Goal: Task Accomplishment & Management: Use online tool/utility

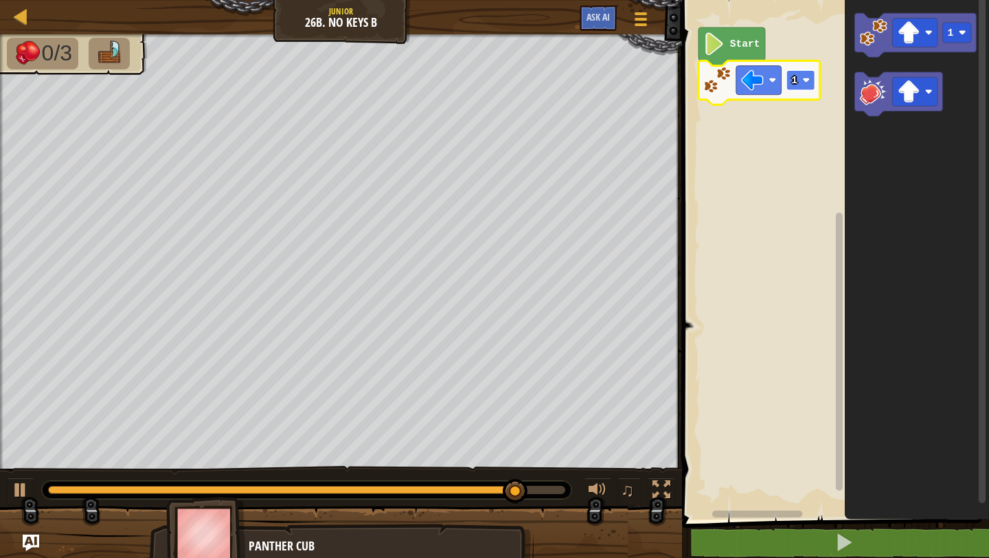
click at [797, 84] on rect "Blockly Workspace" at bounding box center [800, 80] width 29 height 20
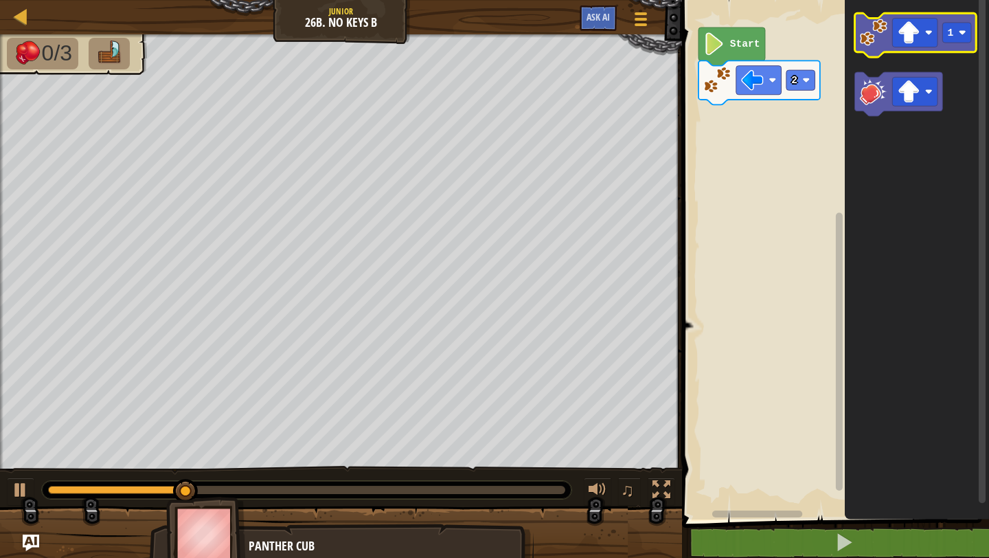
click at [866, 30] on image "Blockly Workspace" at bounding box center [873, 32] width 27 height 27
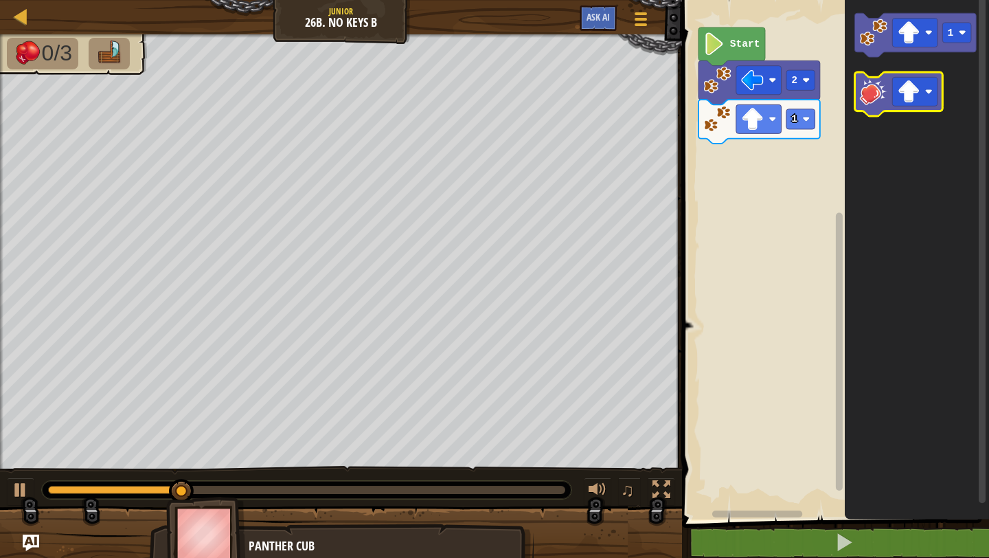
click at [872, 96] on image "Blockly Workspace" at bounding box center [873, 91] width 27 height 27
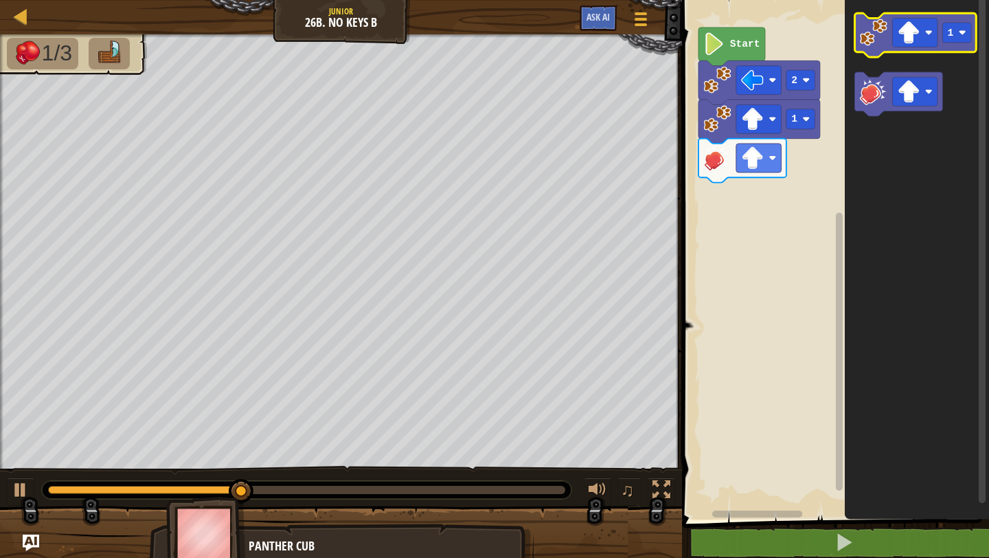
click at [878, 28] on image "Blockly Workspace" at bounding box center [873, 32] width 27 height 27
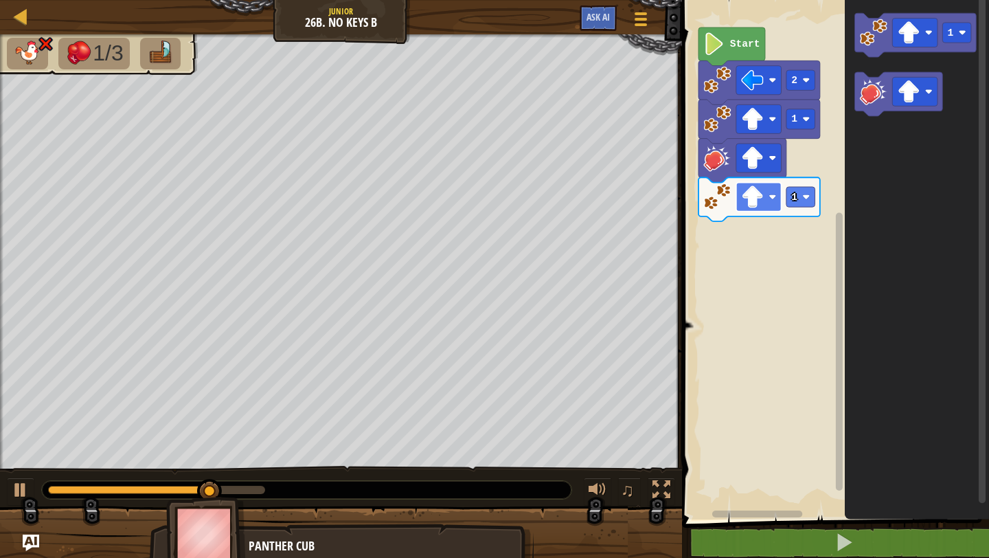
click at [770, 203] on rect "Blockly Workspace" at bounding box center [758, 197] width 45 height 29
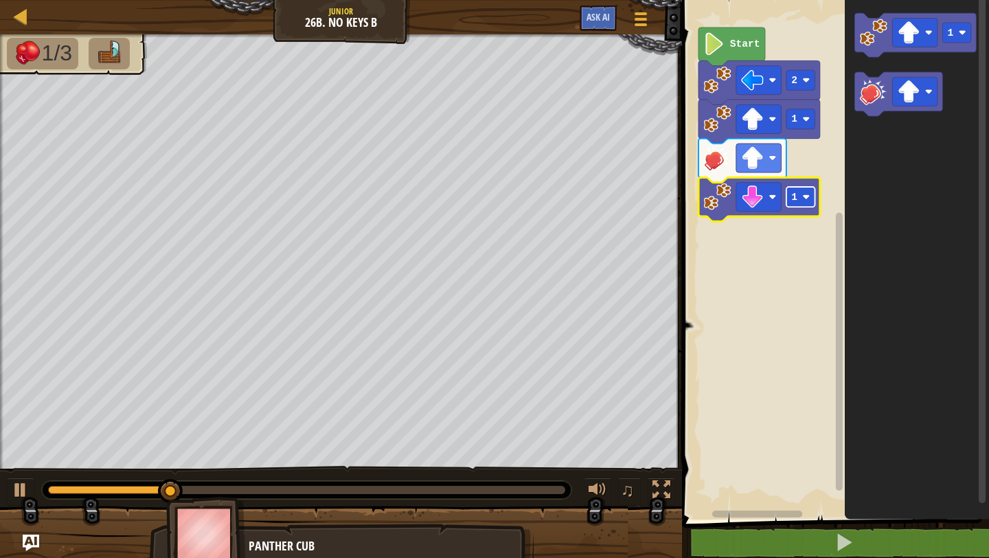
click at [805, 203] on rect "Blockly Workspace" at bounding box center [800, 197] width 29 height 20
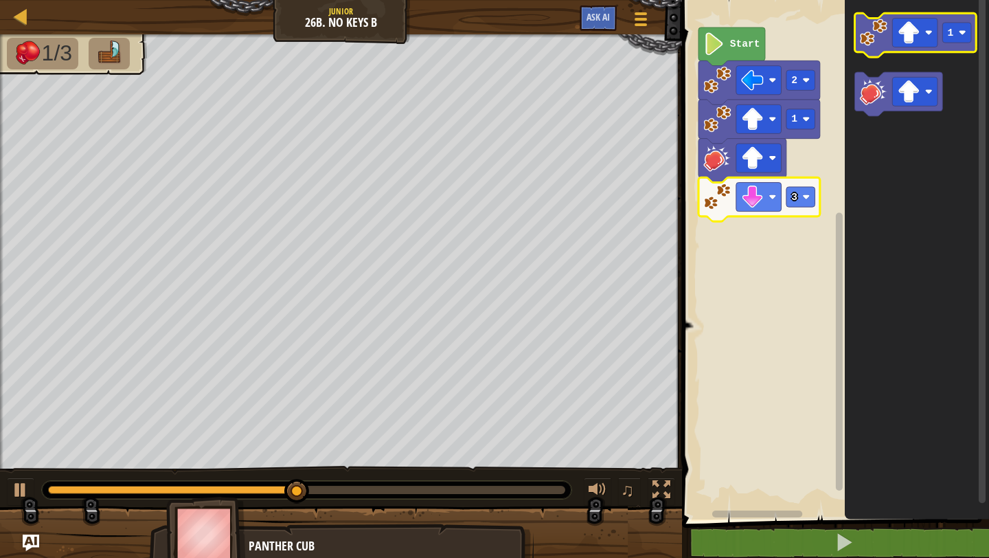
click at [876, 43] on image "Blockly Workspace" at bounding box center [873, 32] width 27 height 27
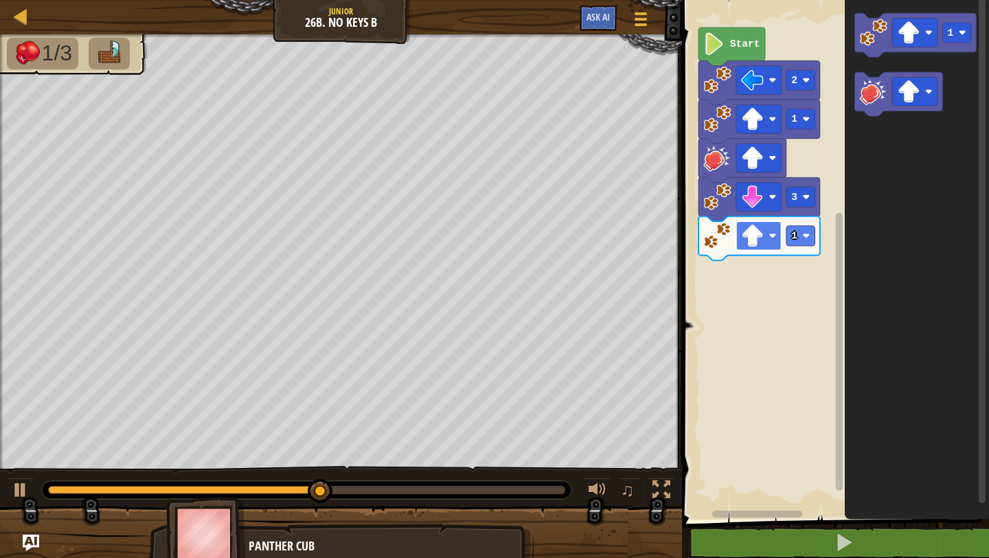
click at [763, 242] on image "Blockly Workspace" at bounding box center [752, 236] width 23 height 23
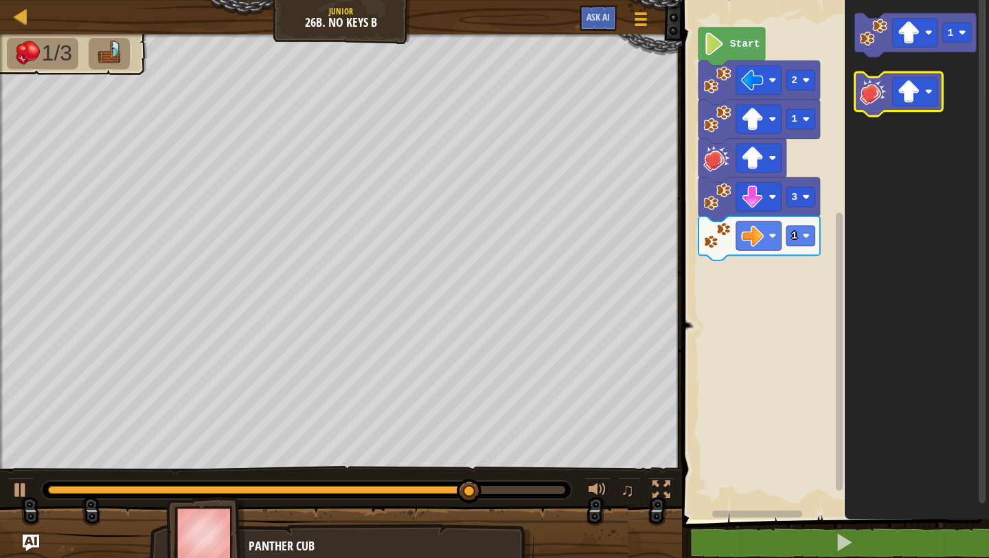
click at [869, 93] on image "Blockly Workspace" at bounding box center [873, 91] width 27 height 27
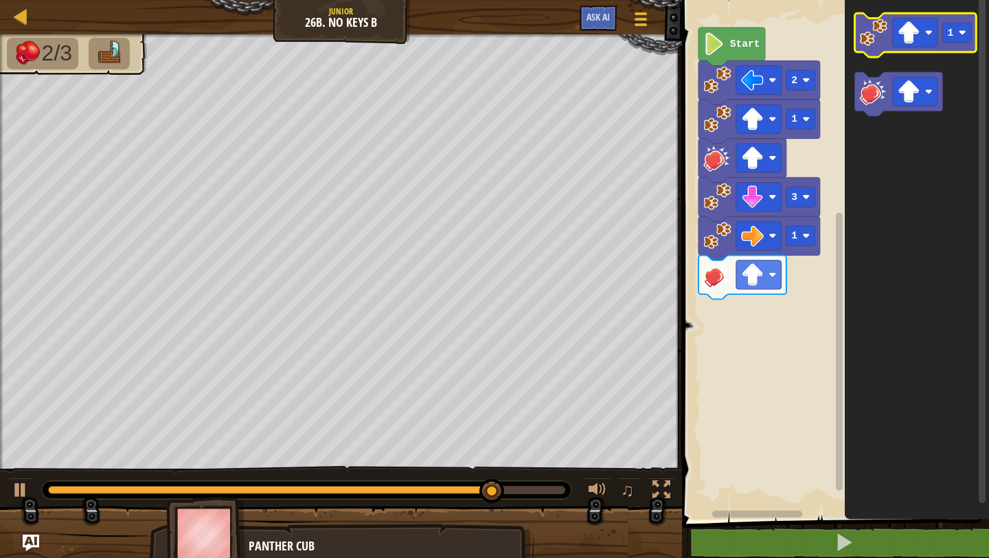
click at [864, 52] on icon "Blockly Workspace" at bounding box center [916, 35] width 122 height 44
click at [878, 35] on image "Blockly Workspace" at bounding box center [873, 32] width 27 height 27
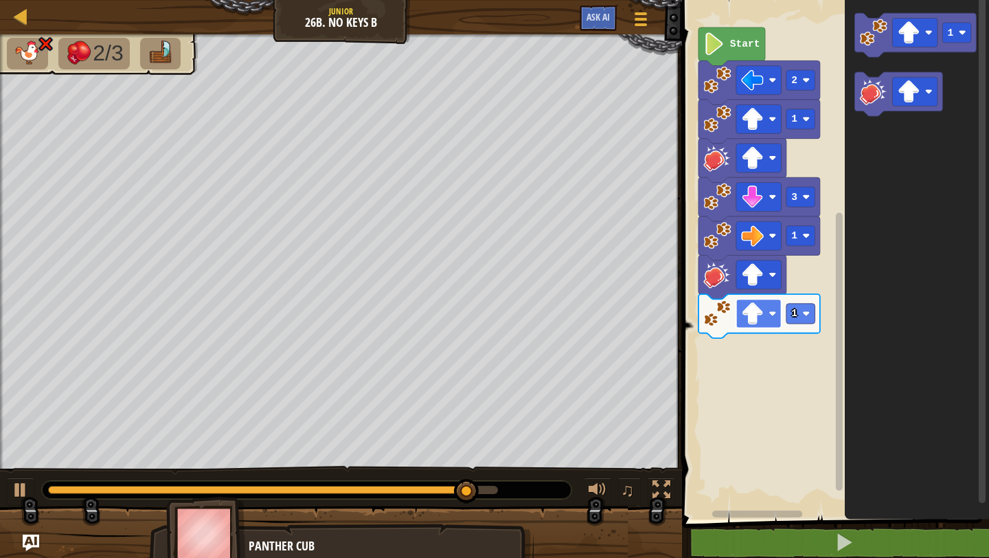
click at [770, 312] on image "Blockly Workspace" at bounding box center [773, 314] width 8 height 8
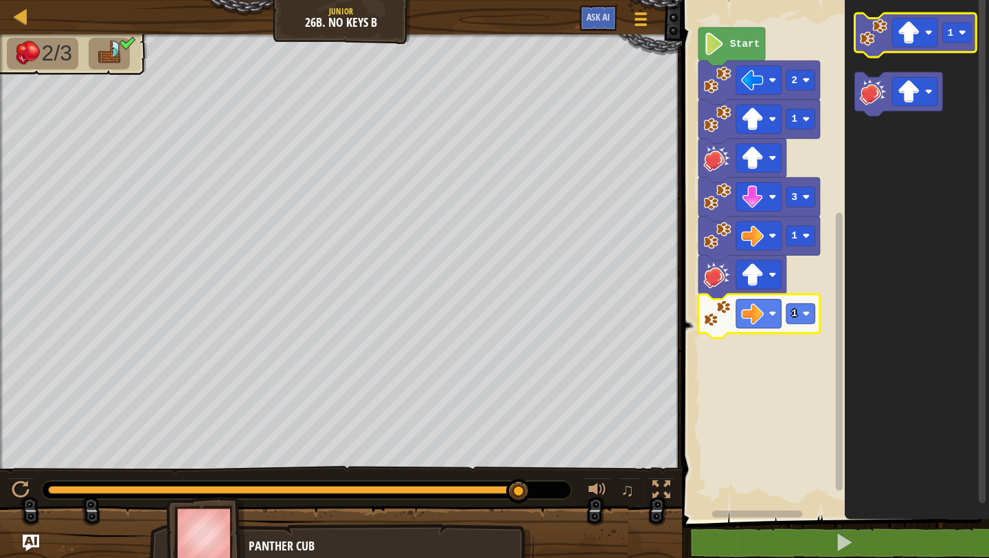
click at [873, 44] on image "Blockly Workspace" at bounding box center [873, 32] width 27 height 27
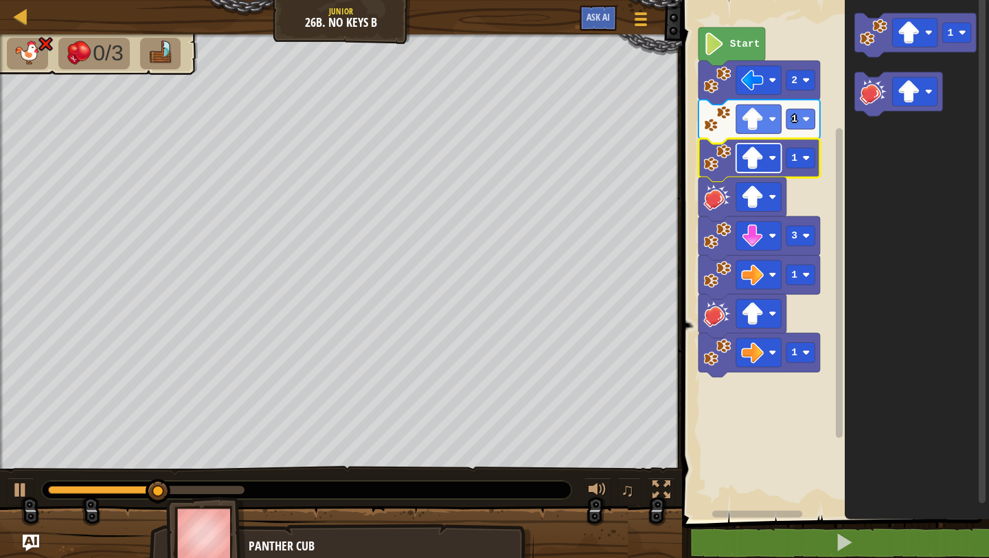
click at [768, 155] on rect "Blockly Workspace" at bounding box center [758, 158] width 45 height 29
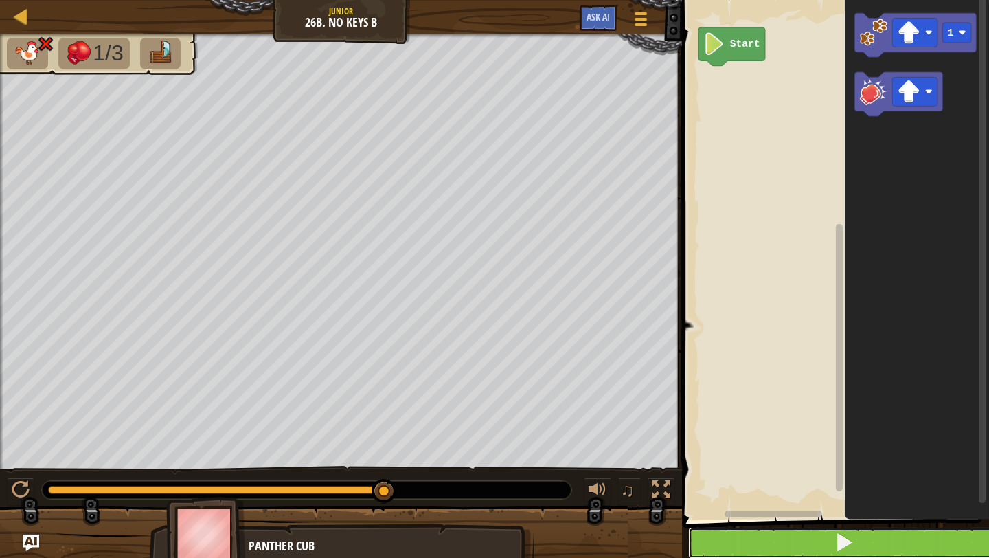
click at [790, 532] on button at bounding box center [843, 543] width 311 height 32
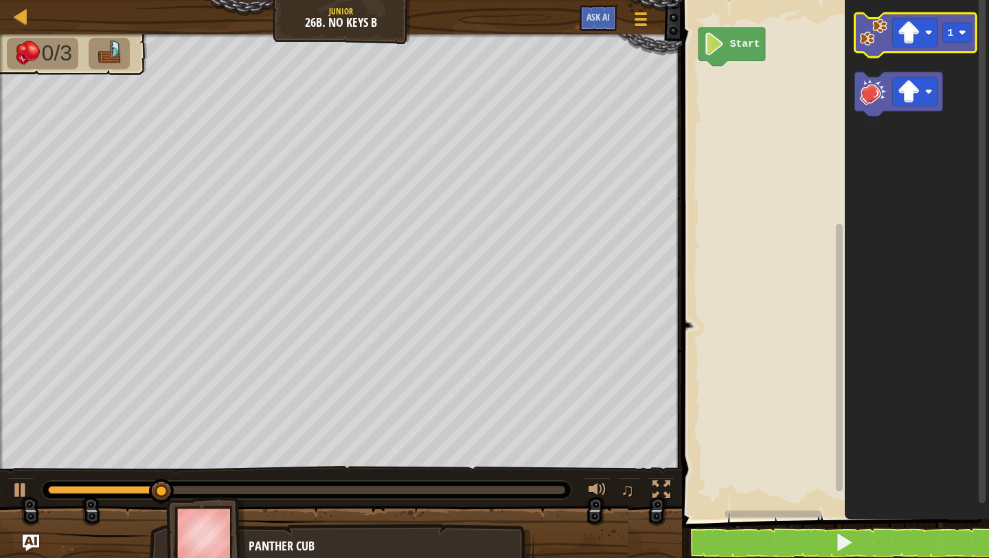
click at [871, 27] on image "Blockly Workspace" at bounding box center [873, 32] width 27 height 27
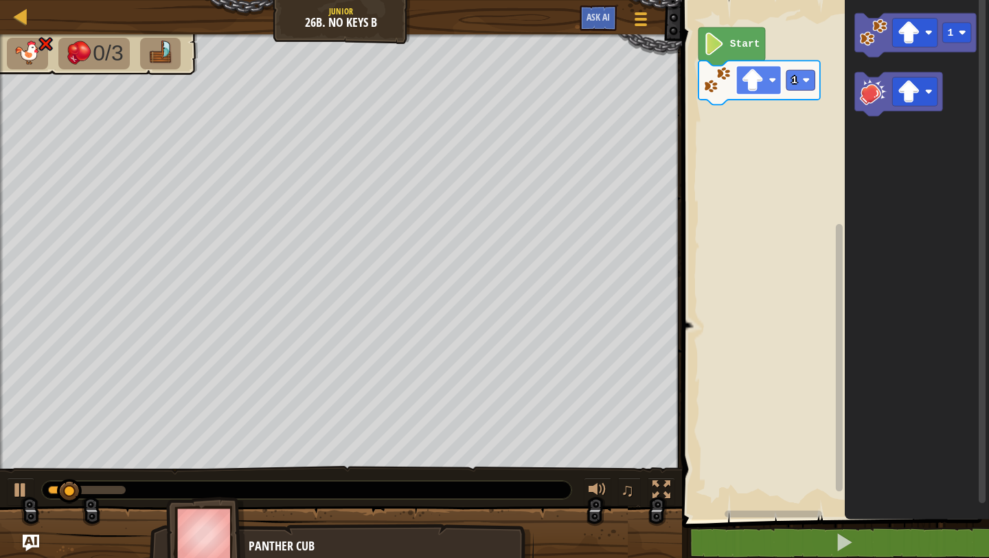
click at [769, 66] on rect "Blockly Workspace" at bounding box center [758, 80] width 45 height 29
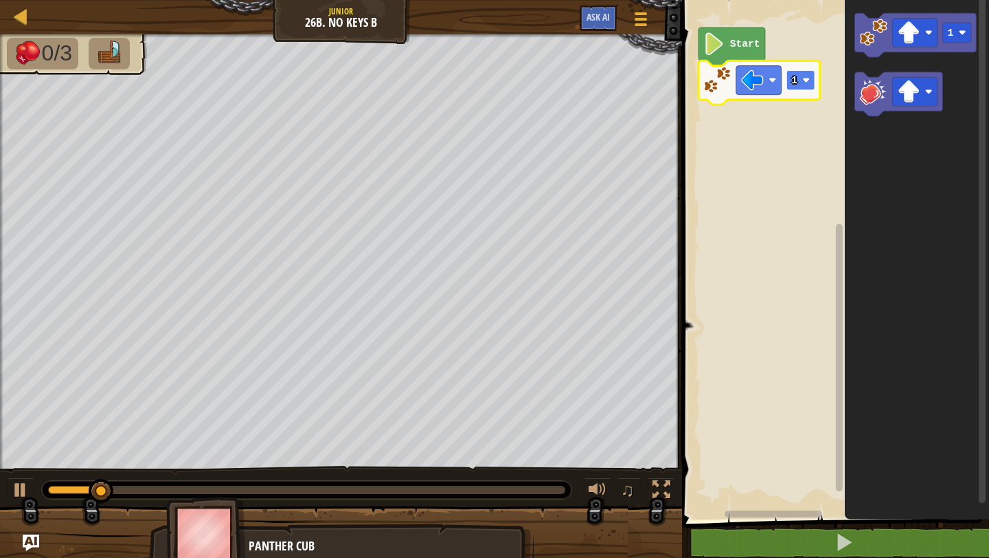
click at [801, 84] on rect "Blockly Workspace" at bounding box center [800, 80] width 29 height 20
click at [868, 54] on icon "Blockly Workspace" at bounding box center [916, 35] width 122 height 44
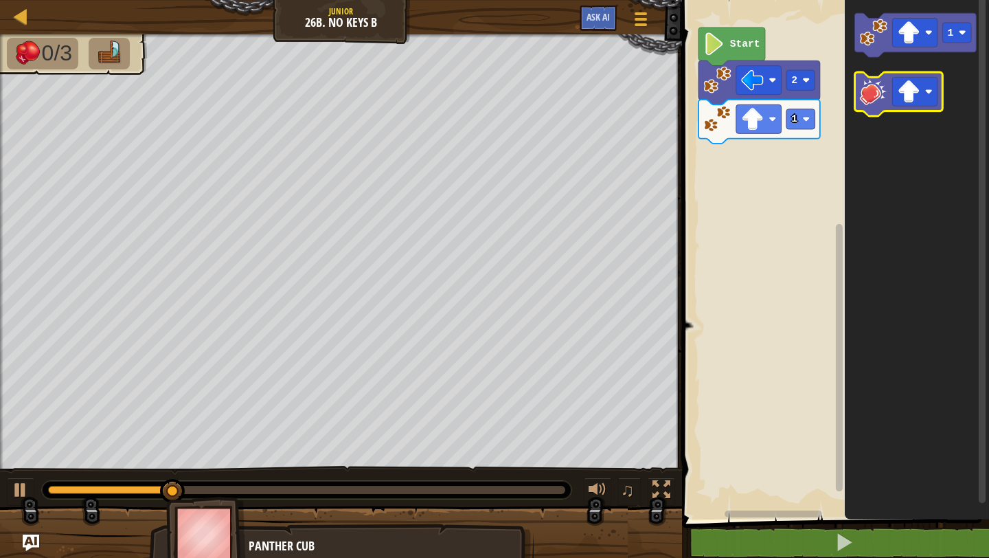
click at [871, 106] on icon "Blockly Workspace" at bounding box center [899, 94] width 88 height 44
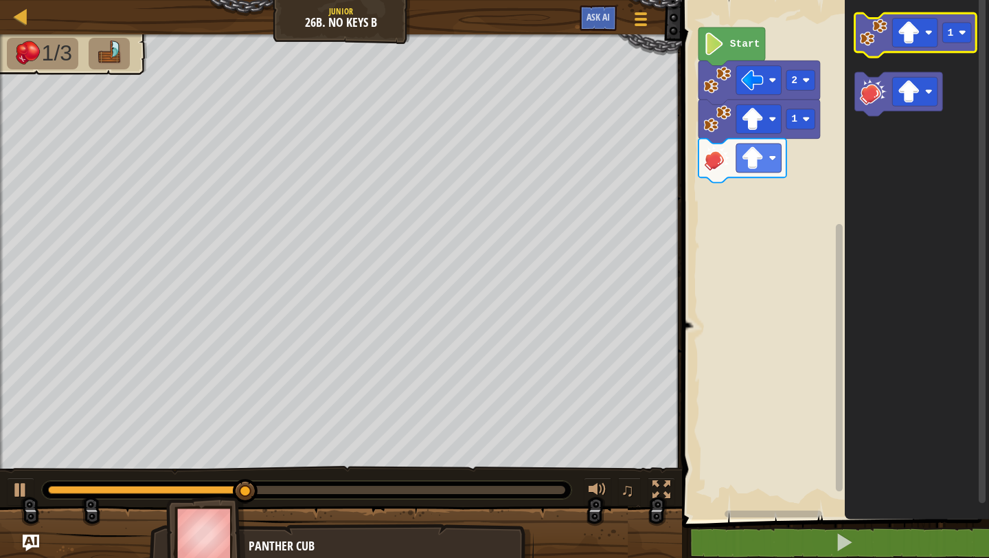
click at [868, 46] on icon "Blockly Workspace" at bounding box center [916, 35] width 122 height 44
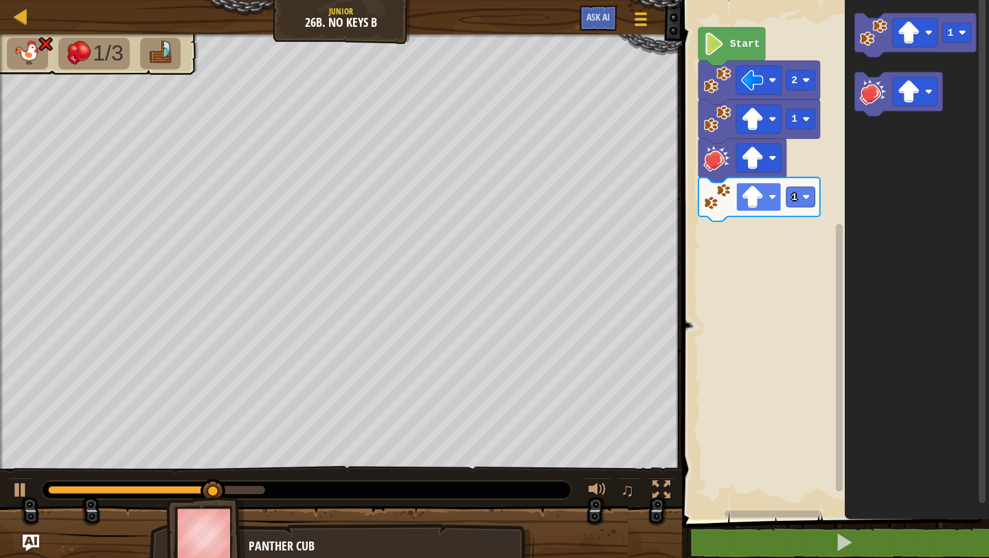
click at [765, 194] on rect "Blockly Workspace" at bounding box center [758, 197] width 45 height 29
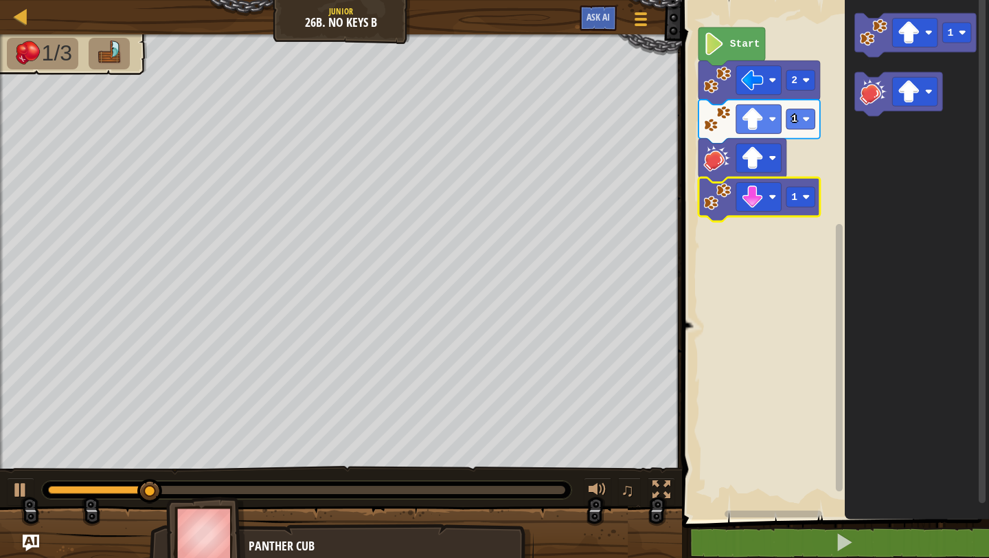
click at [769, 269] on rect "Blockly Workspace" at bounding box center [833, 256] width 311 height 526
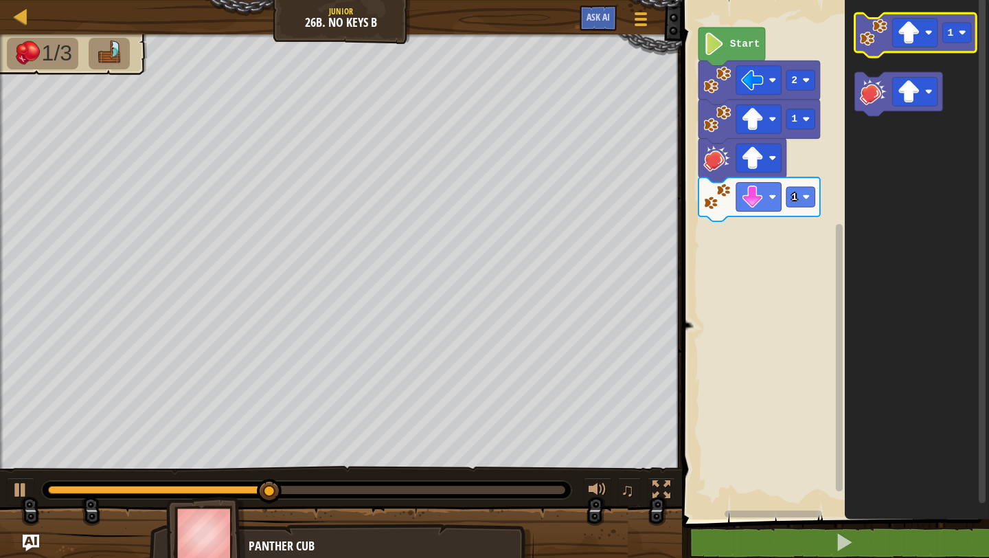
click at [860, 51] on icon "Blockly Workspace" at bounding box center [916, 35] width 122 height 44
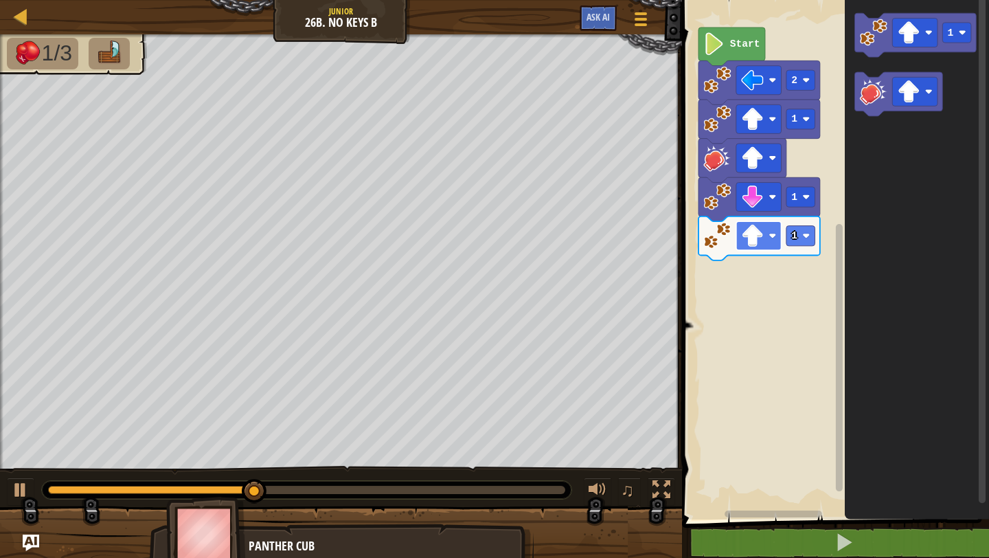
click at [777, 241] on rect "Blockly Workspace" at bounding box center [758, 235] width 45 height 29
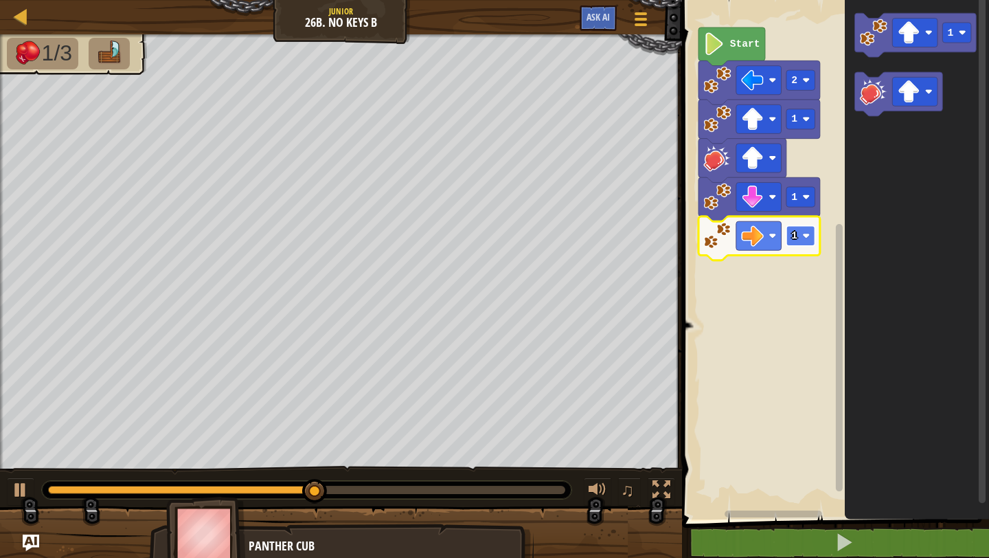
click at [801, 238] on rect "Blockly Workspace" at bounding box center [800, 236] width 29 height 20
click at [811, 229] on rect "Blockly Workspace" at bounding box center [800, 236] width 29 height 20
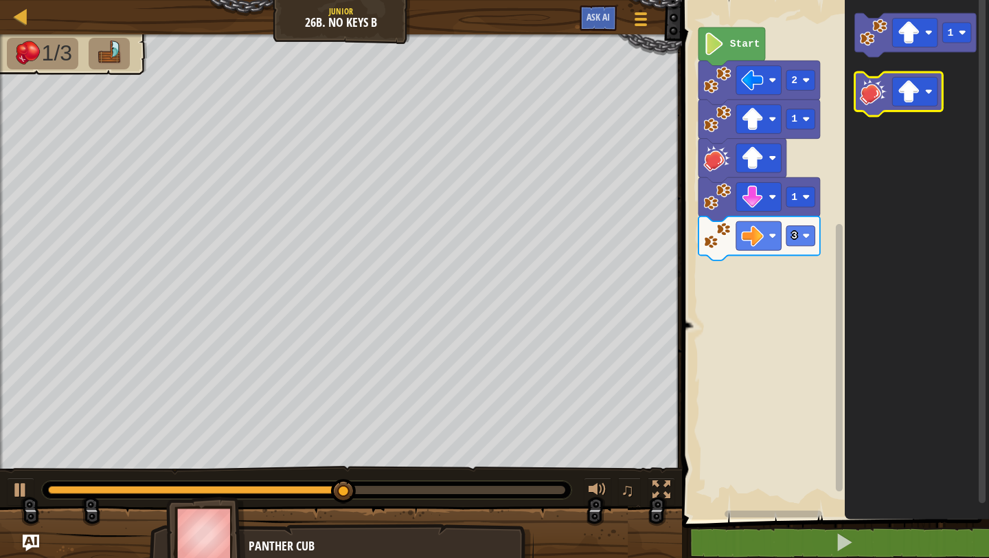
click at [869, 110] on icon "Blockly Workspace" at bounding box center [899, 94] width 88 height 44
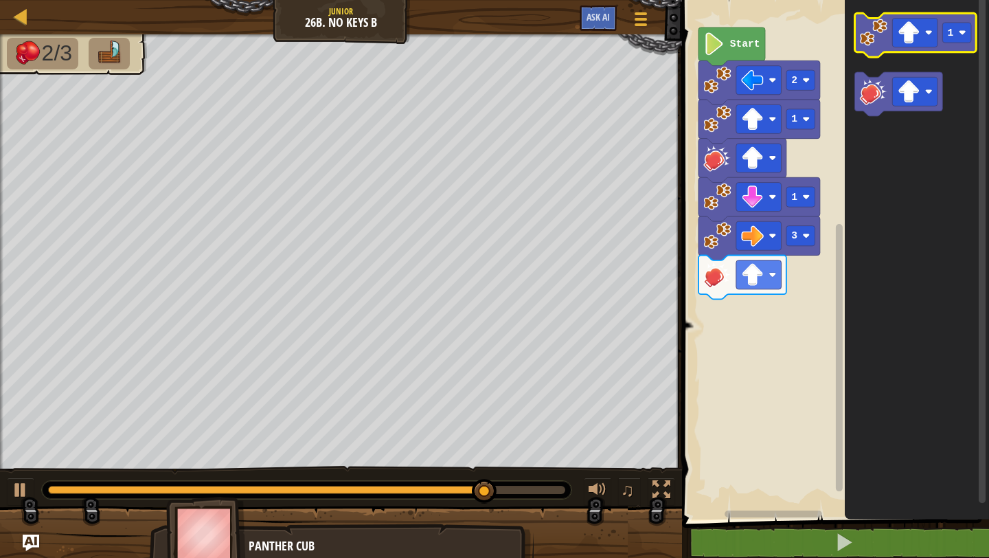
click at [878, 41] on image "Blockly Workspace" at bounding box center [873, 32] width 27 height 27
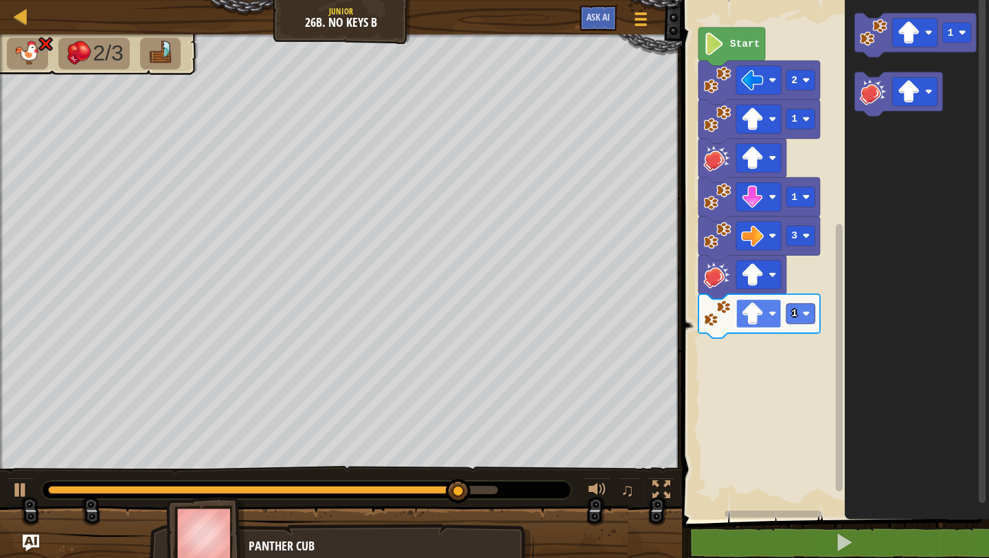
click at [766, 304] on rect "Blockly Workspace" at bounding box center [758, 313] width 45 height 29
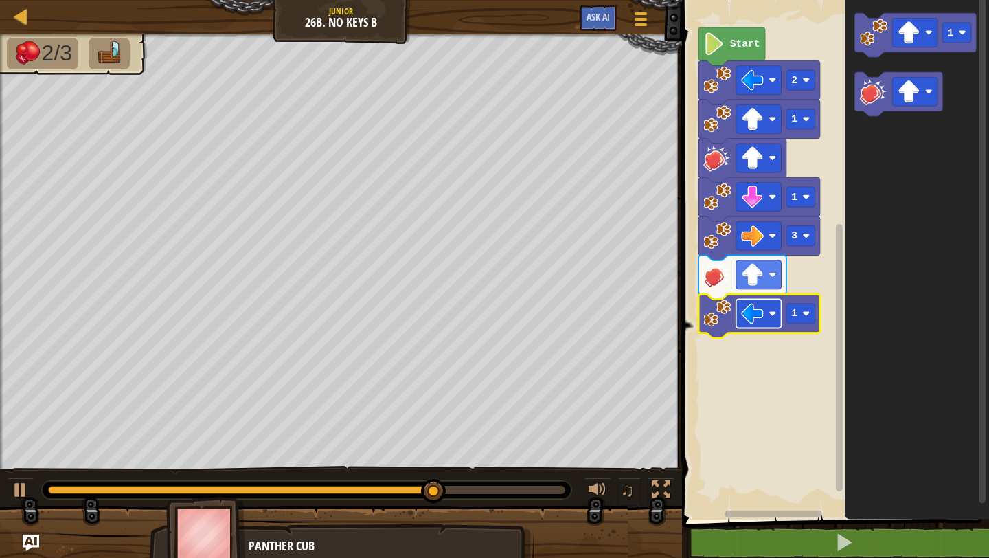
click at [779, 315] on rect "Blockly Workspace" at bounding box center [758, 313] width 45 height 29
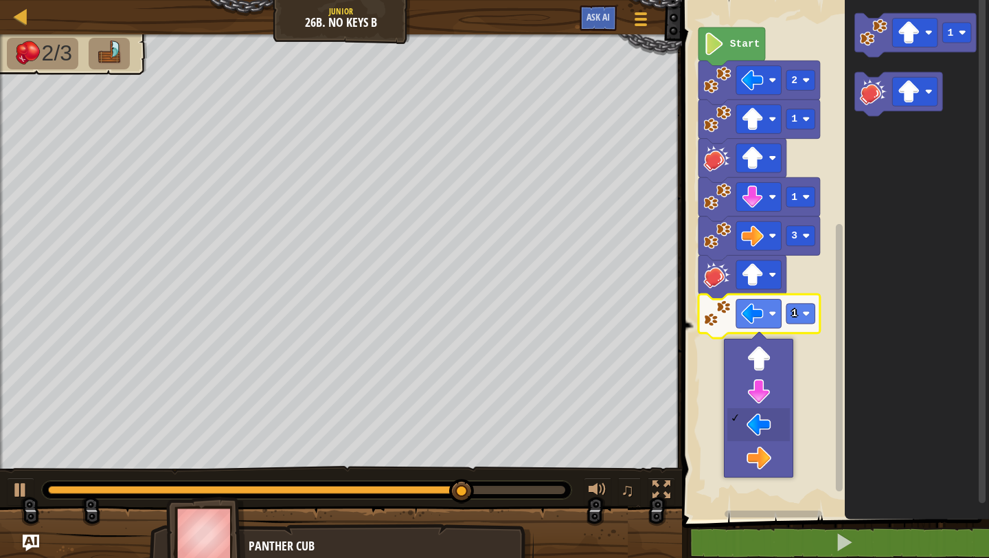
click at [816, 343] on rect "Blockly Workspace" at bounding box center [833, 256] width 311 height 526
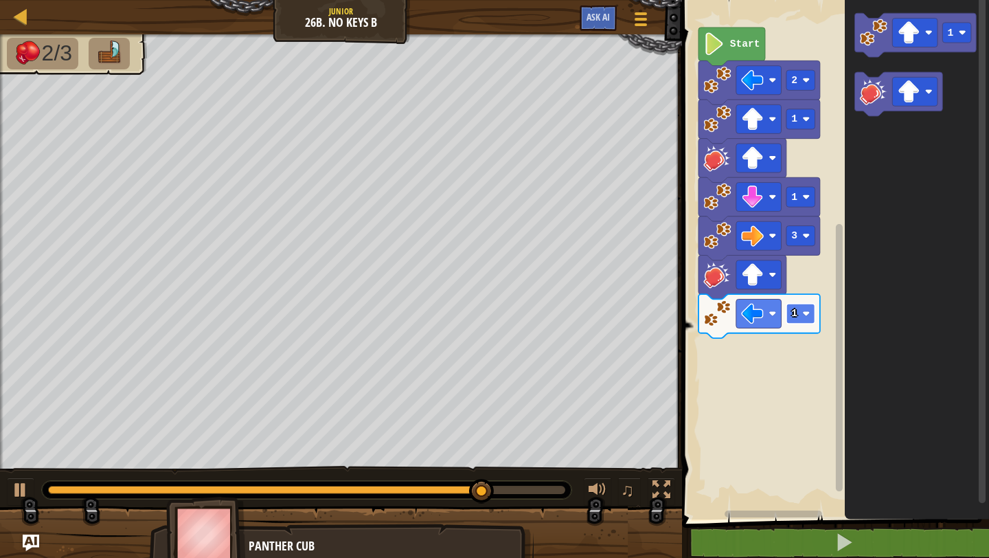
click at [808, 317] on image "Blockly Workspace" at bounding box center [807, 314] width 8 height 8
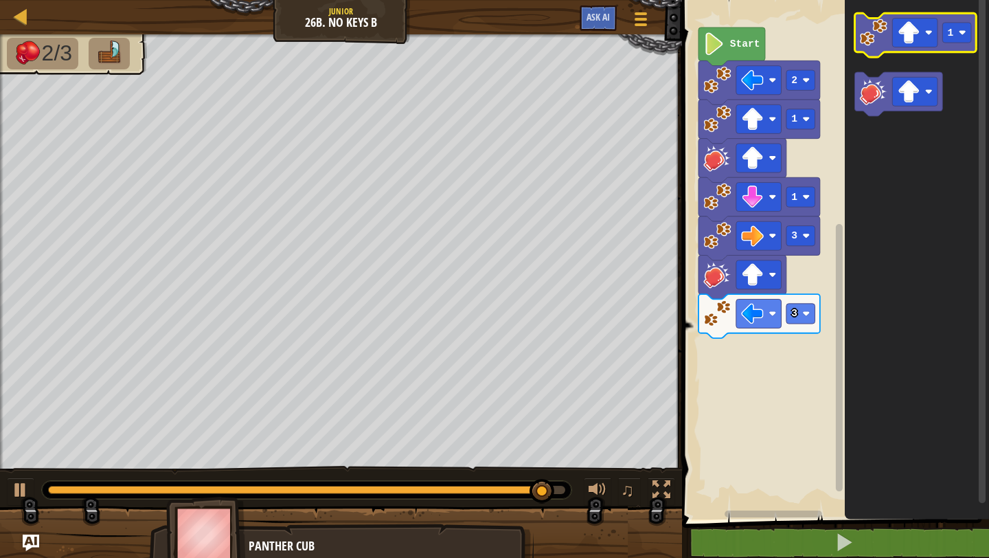
click at [876, 49] on icon "Blockly Workspace" at bounding box center [916, 35] width 122 height 44
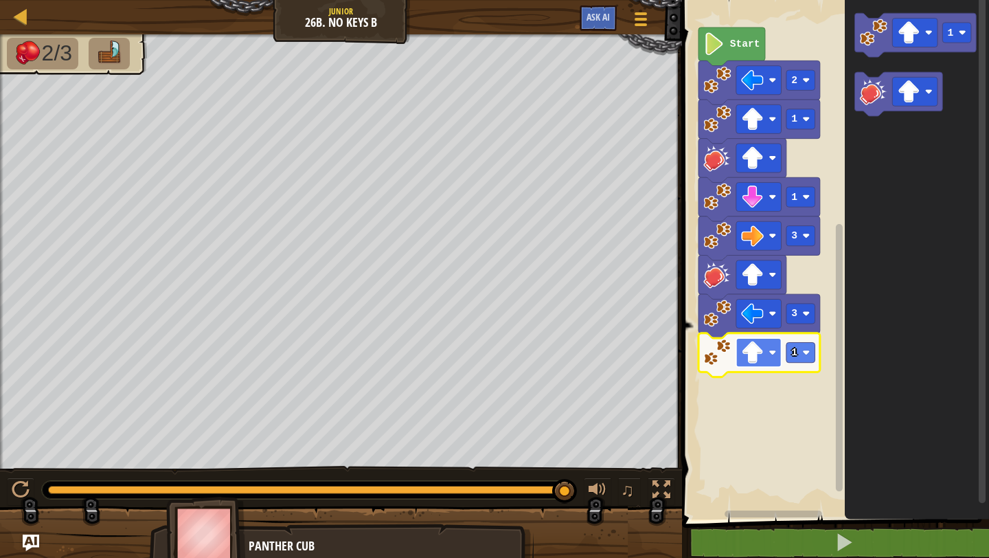
click at [763, 350] on image "Blockly Workspace" at bounding box center [752, 352] width 23 height 23
click at [808, 348] on rect "Blockly Workspace" at bounding box center [800, 352] width 29 height 20
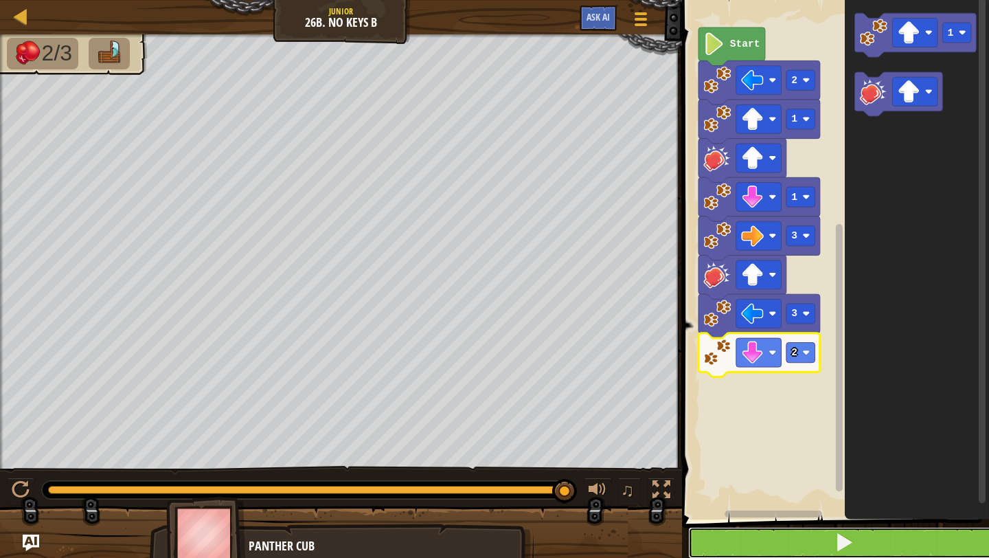
click at [755, 534] on button at bounding box center [843, 543] width 311 height 32
